Goal: Transaction & Acquisition: Purchase product/service

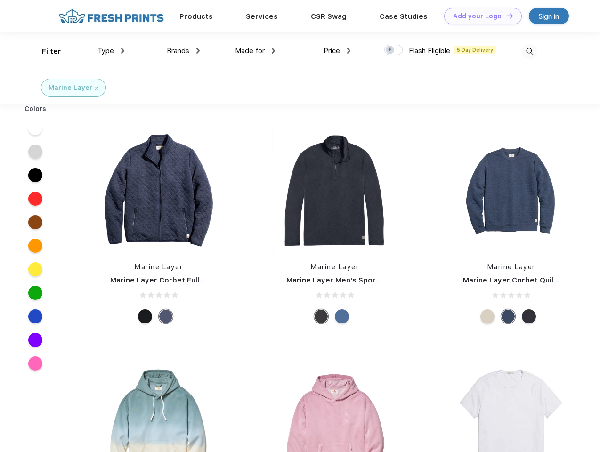
click at [479, 16] on link "Add your Logo Design Tool" at bounding box center [483, 16] width 78 height 16
click at [0, 0] on div "Design Tool" at bounding box center [0, 0] width 0 height 0
click at [505, 16] on link "Add your Logo Design Tool" at bounding box center [483, 16] width 78 height 16
click at [45, 51] on div "Filter" at bounding box center [51, 51] width 19 height 11
click at [111, 51] on span "Type" at bounding box center [105, 51] width 16 height 8
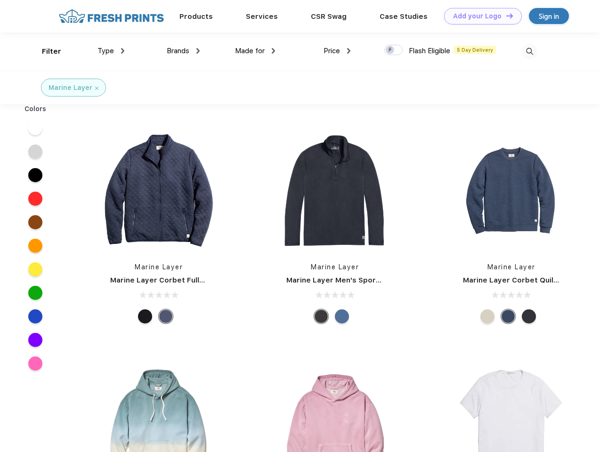
click at [183, 51] on span "Brands" at bounding box center [178, 51] width 23 height 8
click at [255, 51] on span "Made for" at bounding box center [250, 51] width 30 height 8
click at [337, 51] on span "Price" at bounding box center [332, 51] width 16 height 8
click at [394, 50] on div at bounding box center [393, 50] width 18 height 10
click at [390, 50] on input "checkbox" at bounding box center [387, 47] width 6 height 6
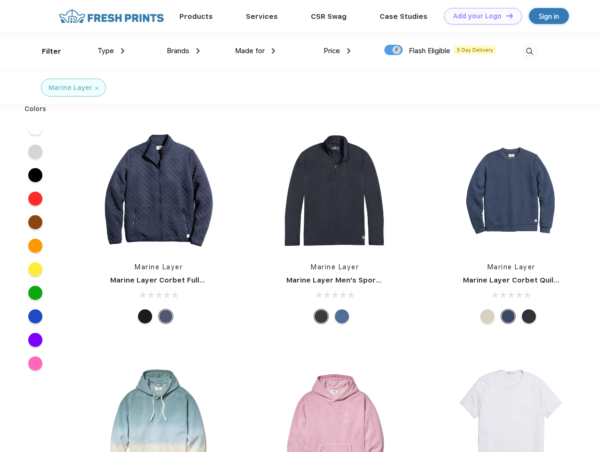
click at [529, 51] on img at bounding box center [530, 52] width 16 height 16
